Goal: Complete application form

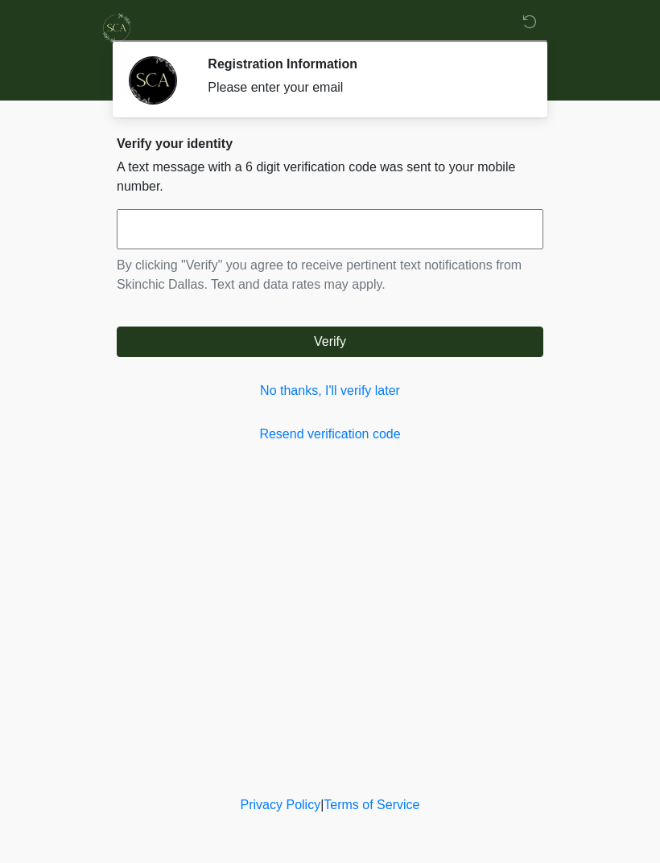
click at [312, 381] on link "No thanks, I'll verify later" at bounding box center [330, 390] width 426 height 19
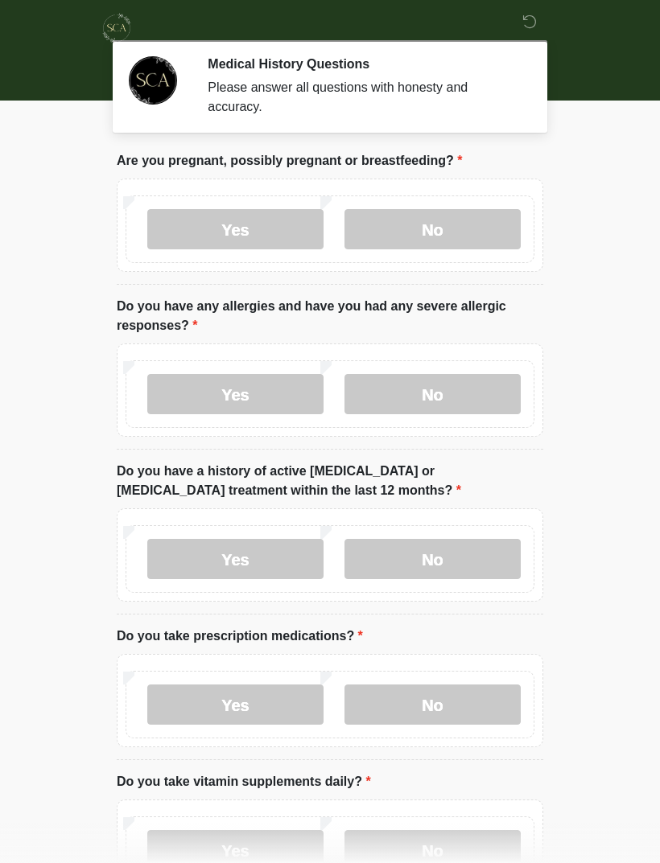
click at [472, 228] on label "No" at bounding box center [432, 229] width 176 height 40
click at [464, 394] on label "No" at bounding box center [432, 394] width 176 height 40
click at [470, 556] on label "No" at bounding box center [432, 559] width 176 height 40
click at [466, 697] on label "No" at bounding box center [432, 705] width 176 height 40
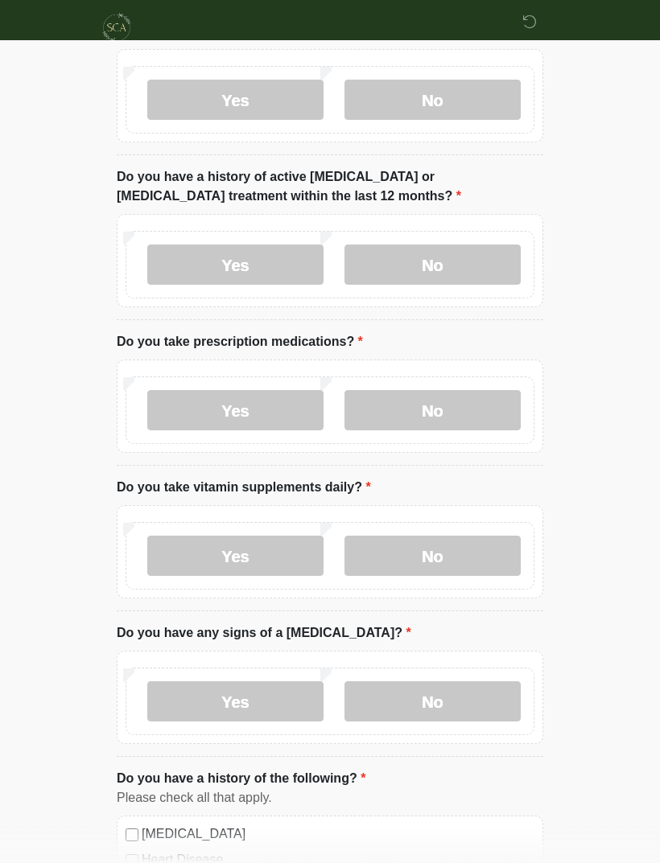
scroll to position [303, 0]
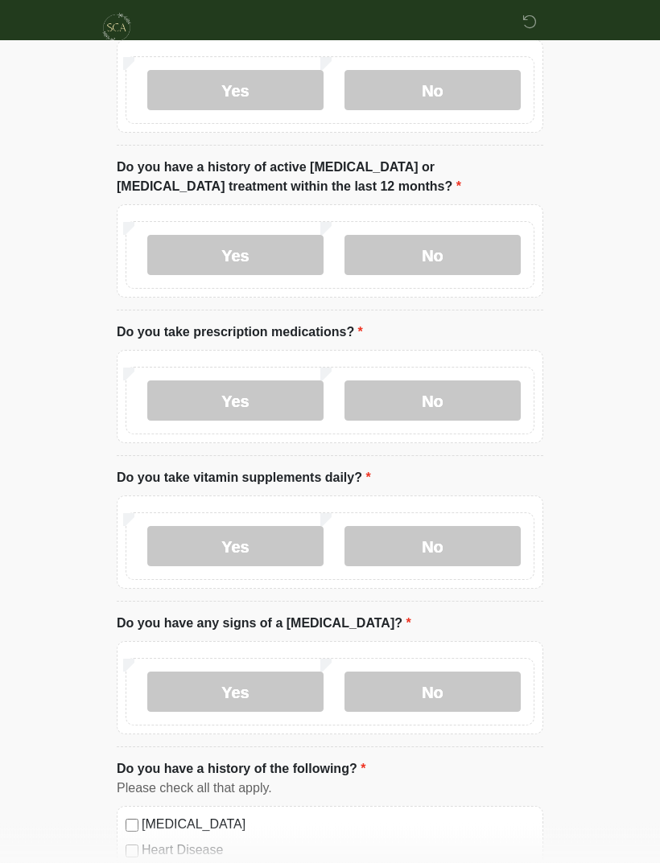
click at [264, 545] on label "Yes" at bounding box center [235, 547] width 176 height 40
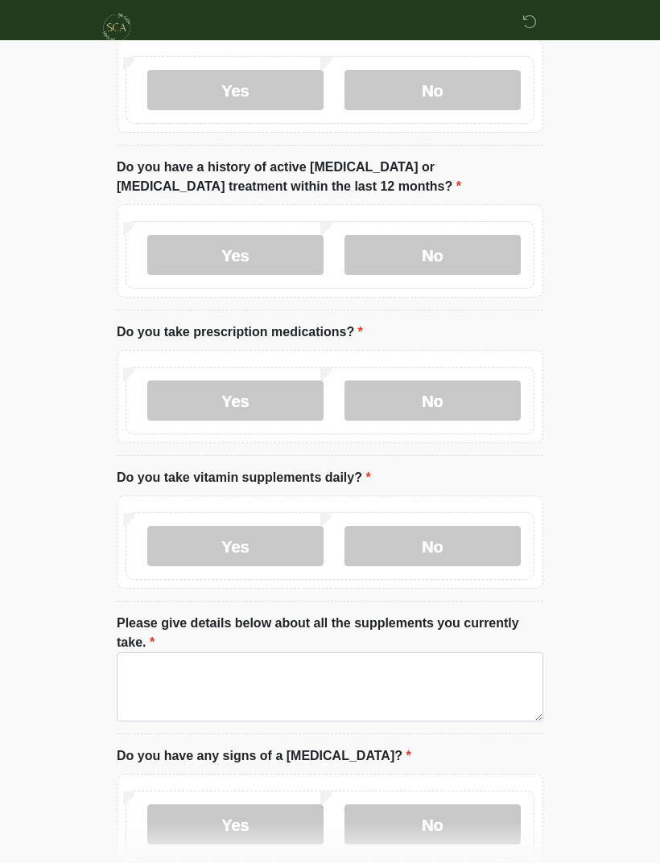
scroll to position [304, 0]
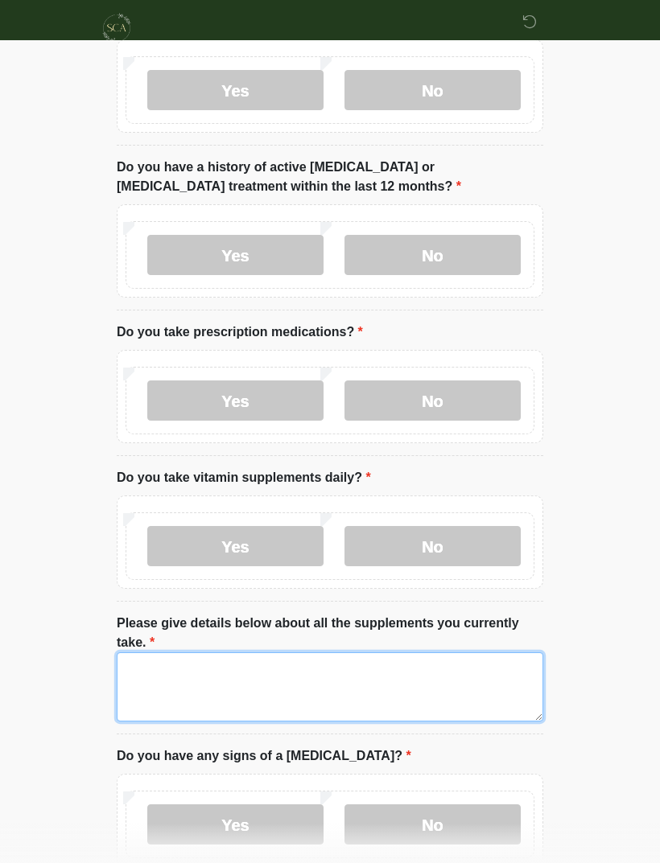
click at [372, 686] on textarea "Please give details below about all the supplements you currently take." at bounding box center [330, 686] width 426 height 69
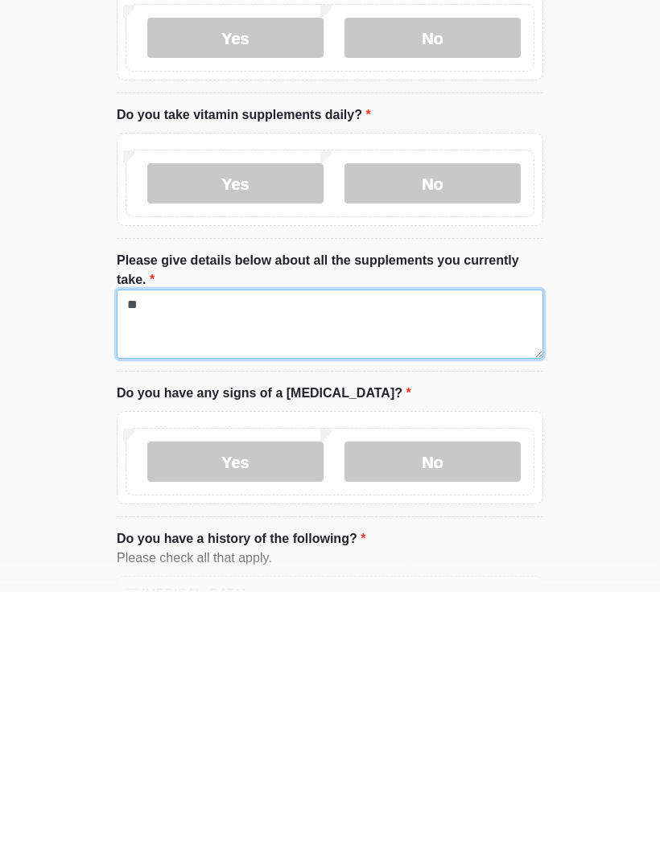
type textarea "*"
type textarea "**********"
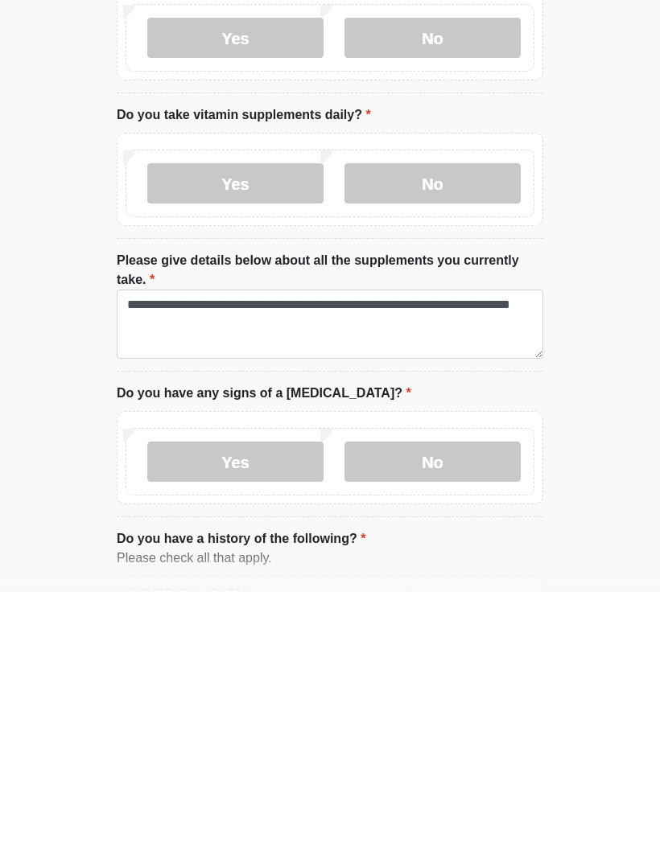
click at [463, 713] on label "No" at bounding box center [432, 733] width 176 height 40
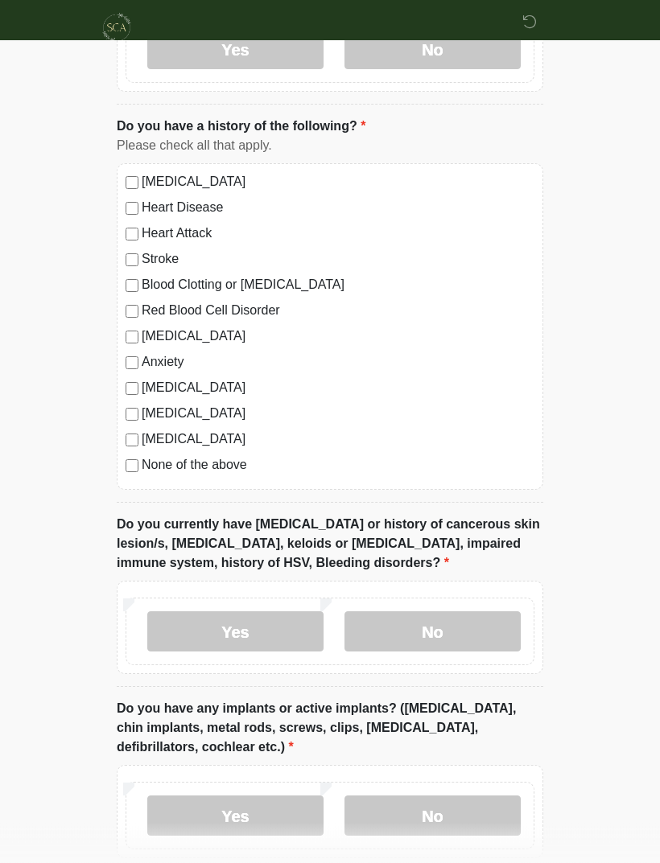
scroll to position [1080, 0]
click at [495, 614] on label "No" at bounding box center [432, 631] width 176 height 40
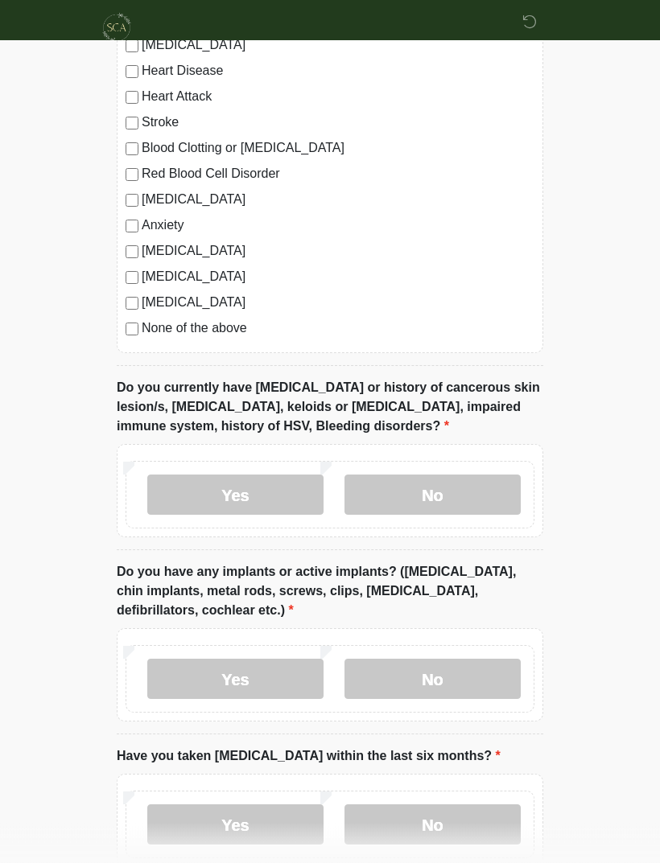
scroll to position [1240, 0]
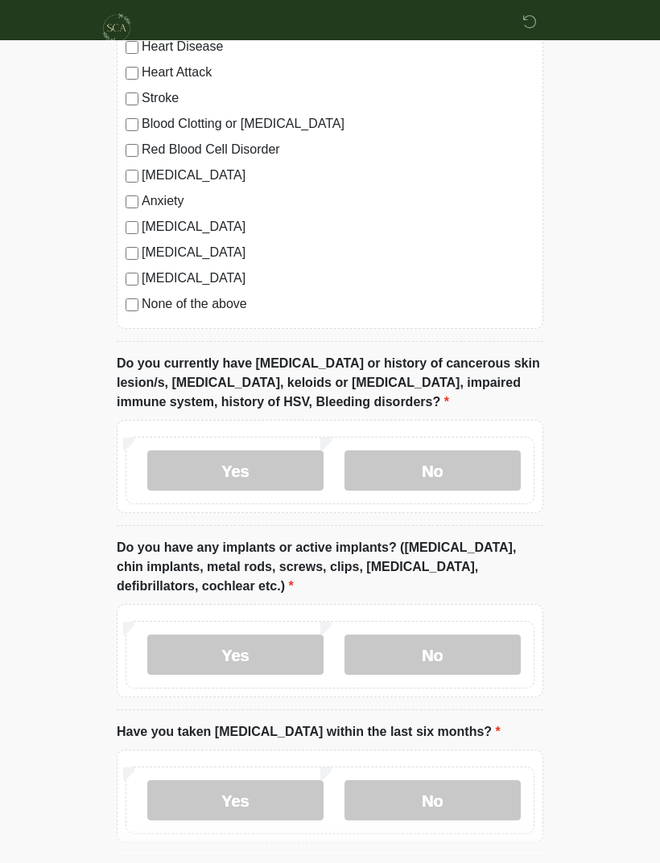
click at [489, 656] on label "No" at bounding box center [432, 655] width 176 height 40
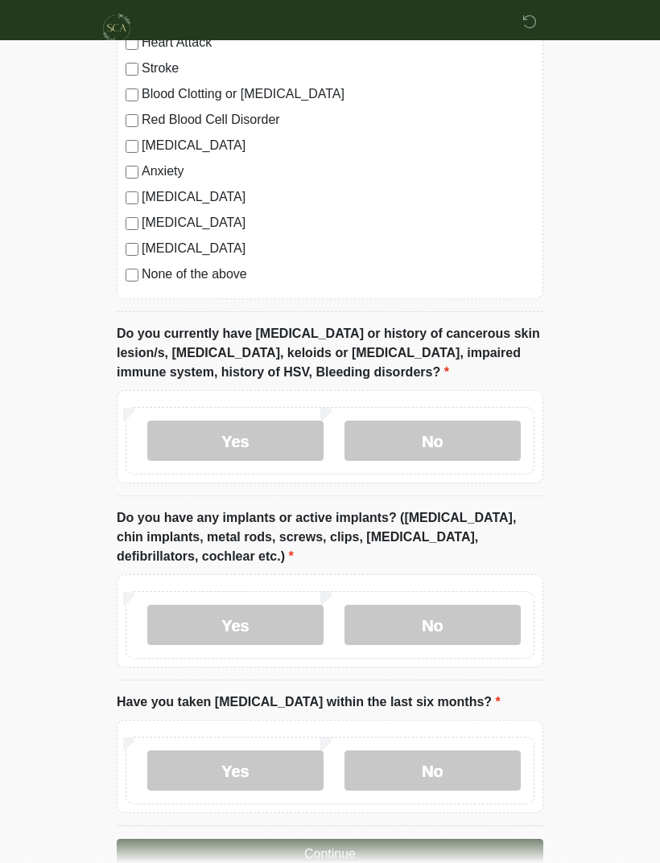
scroll to position [1308, 0]
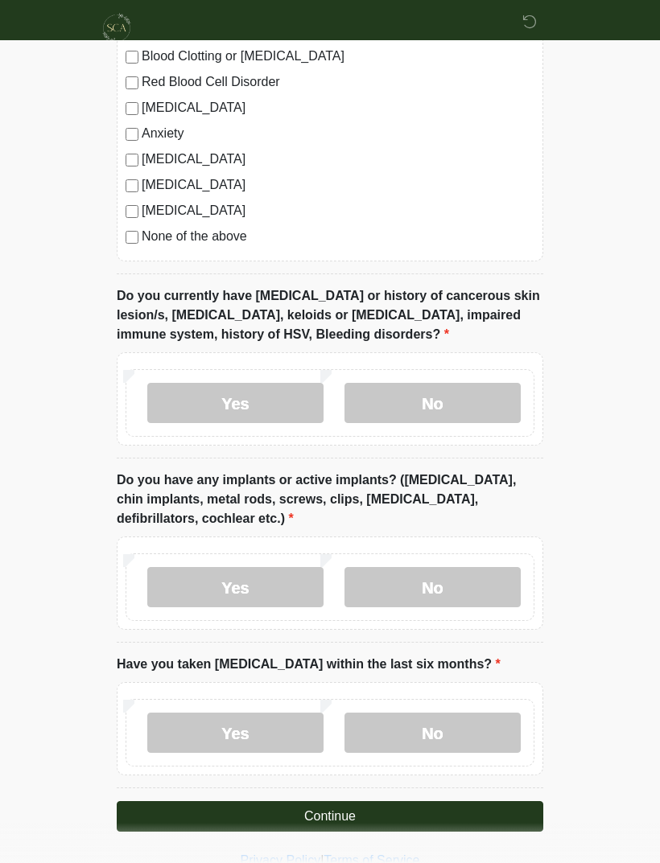
click at [471, 722] on label "No" at bounding box center [432, 733] width 176 height 40
click at [405, 816] on button "Continue" at bounding box center [330, 816] width 426 height 31
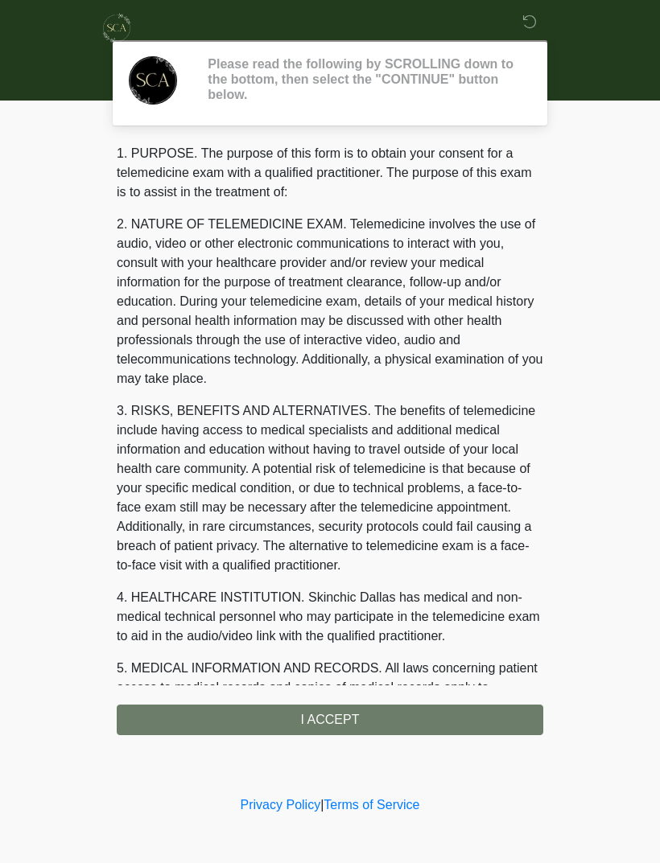
scroll to position [0, 0]
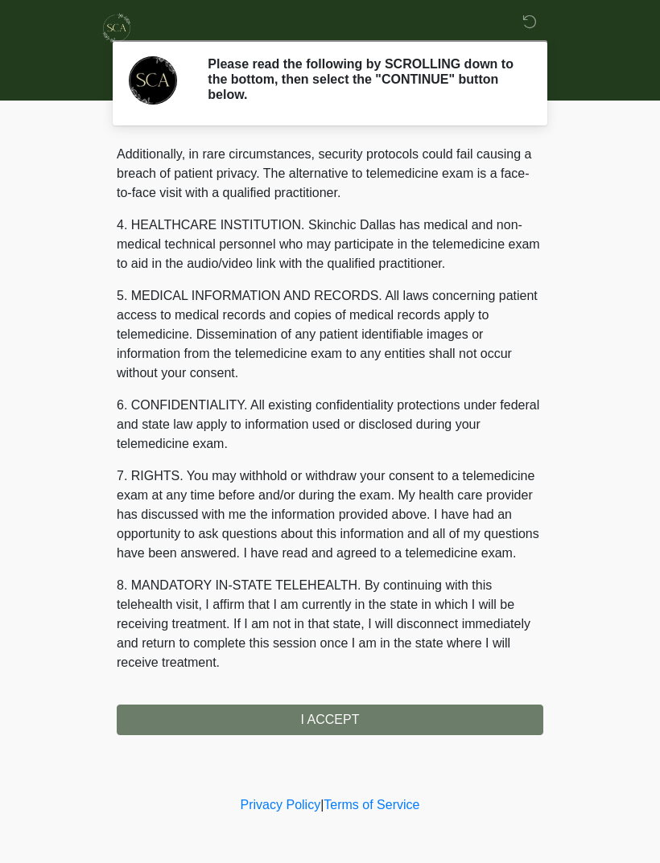
click at [359, 713] on div "1. PURPOSE. The purpose of this form is to obtain your consent for a telemedici…" at bounding box center [330, 439] width 426 height 591
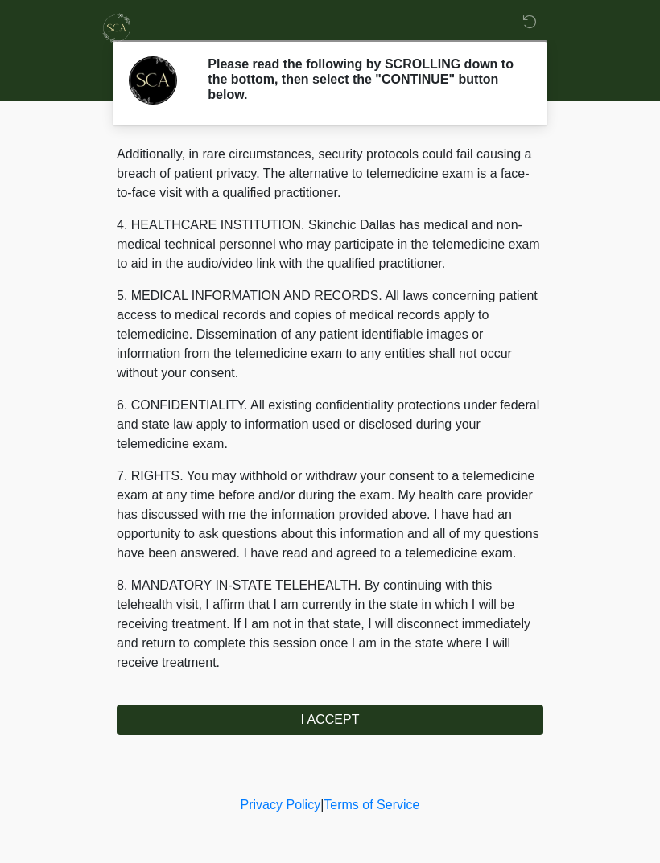
click at [372, 716] on button "I ACCEPT" at bounding box center [330, 720] width 426 height 31
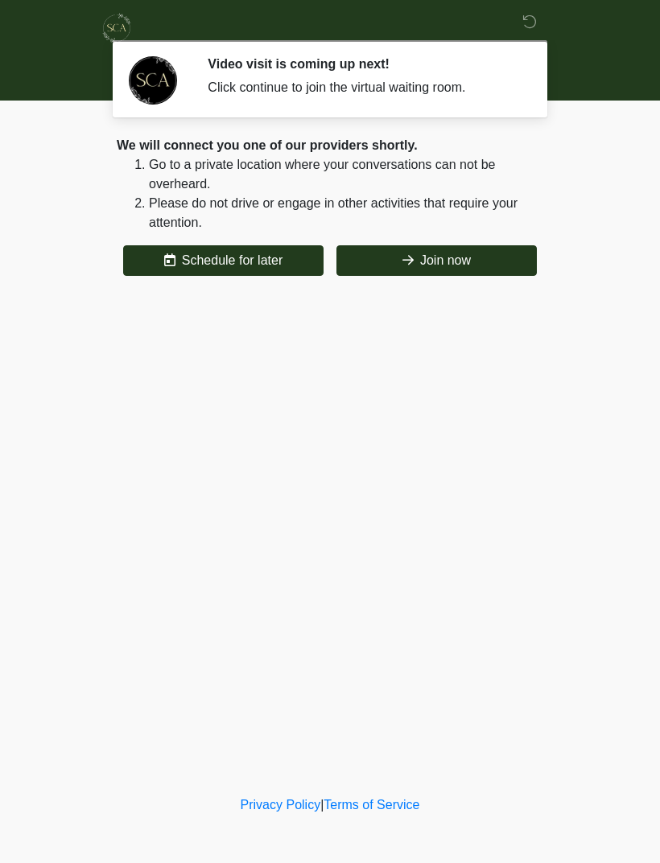
click at [475, 261] on button "Join now" at bounding box center [436, 260] width 200 height 31
